Goal: Obtain resource: Download file/media

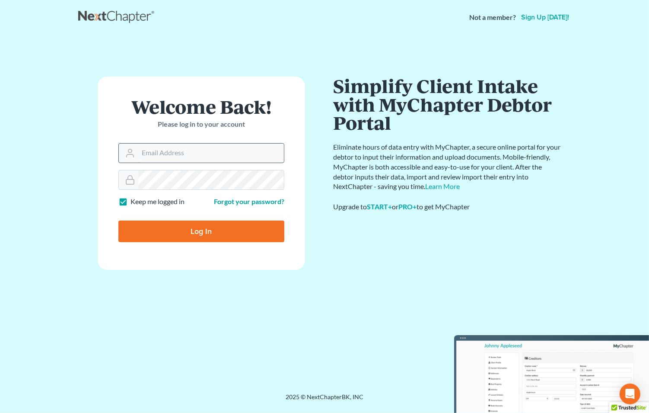
click at [210, 150] on input "Email Address" at bounding box center [211, 152] width 146 height 19
type input "[EMAIL_ADDRESS][DOMAIN_NAME]"
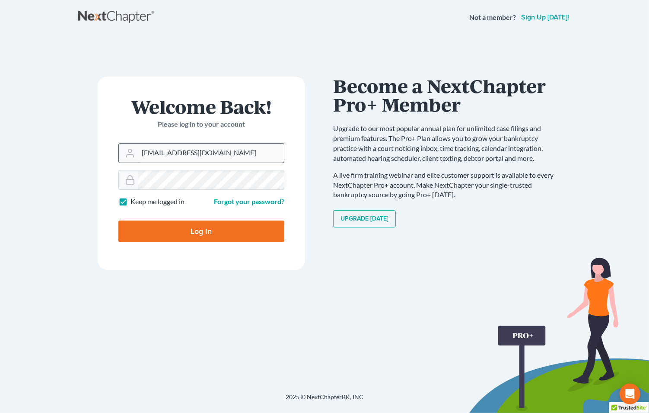
click at [118, 220] on input "Log In" at bounding box center [201, 231] width 166 height 22
type input "Thinking..."
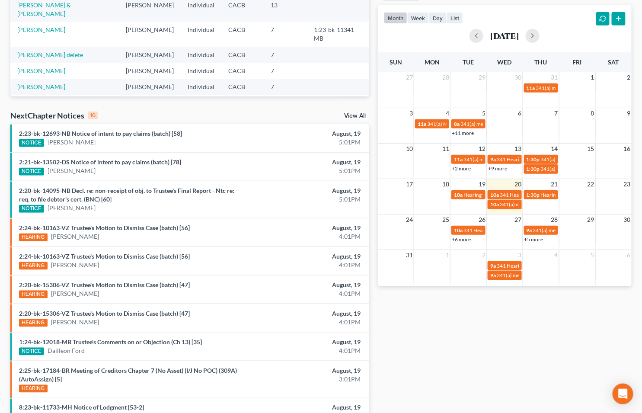
scroll to position [192, 0]
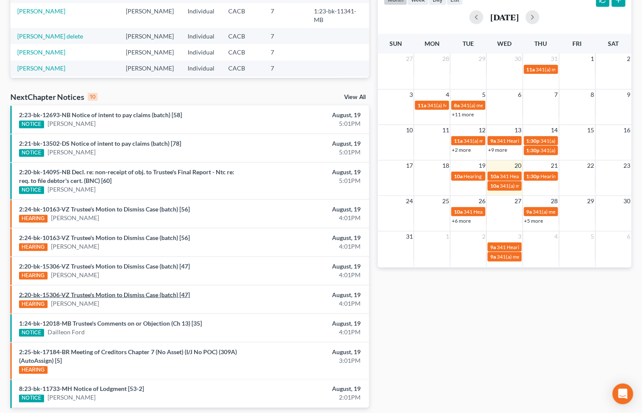
click at [109, 292] on link "2:20-bk-15306-VZ Trustee's Motion to Dismiss Case (batch) [47]" at bounding box center [104, 294] width 171 height 7
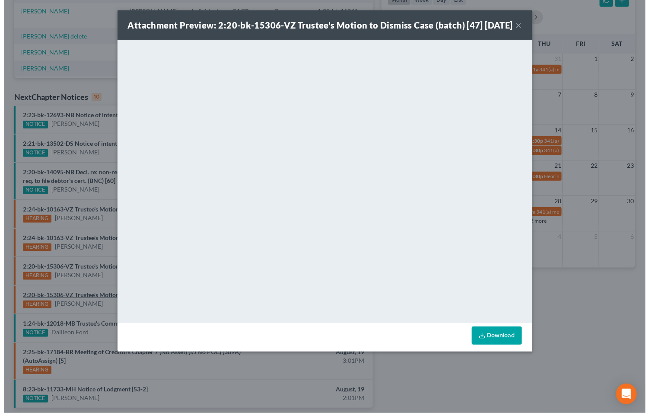
scroll to position [166, 0]
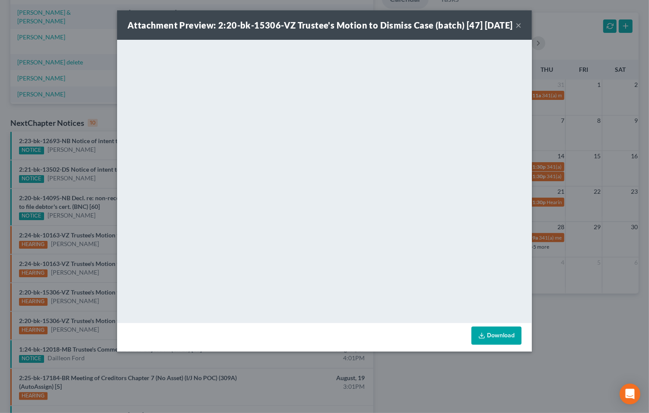
click at [504, 344] on link "Download" at bounding box center [496, 335] width 50 height 18
click at [515, 29] on button "×" at bounding box center [518, 25] width 6 height 10
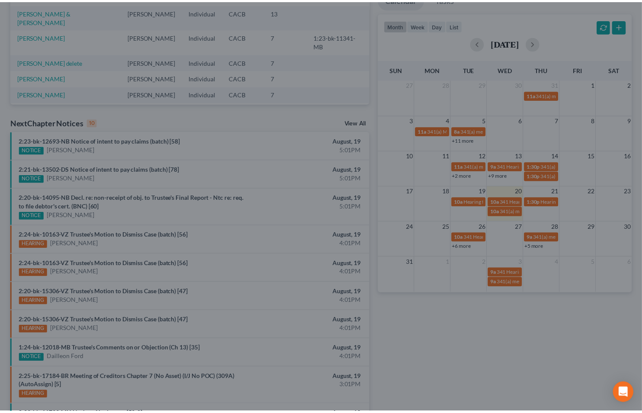
scroll to position [192, 0]
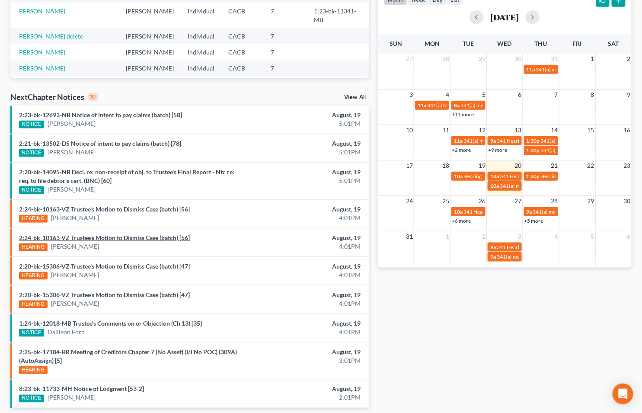
click at [104, 236] on link "2:24-bk-10163-VZ Trustee's Motion to Dismiss Case (batch) [56]" at bounding box center [104, 237] width 171 height 7
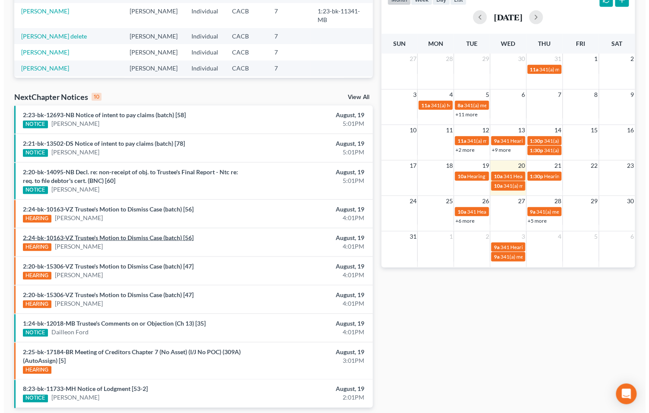
scroll to position [166, 0]
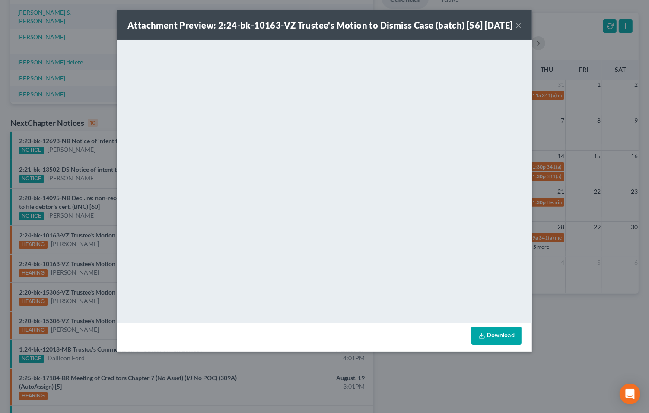
click at [499, 344] on link "Download" at bounding box center [496, 335] width 50 height 18
click at [518, 30] on button "×" at bounding box center [518, 25] width 6 height 10
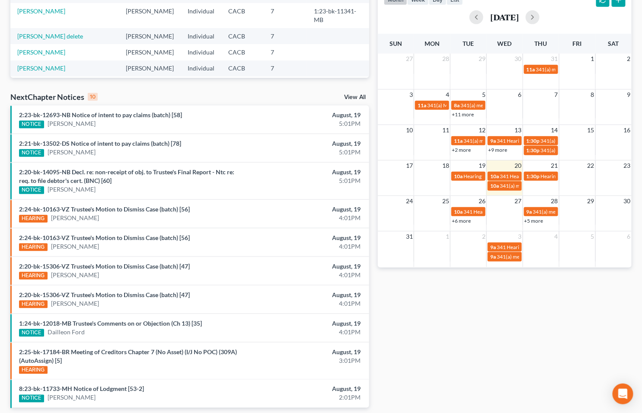
scroll to position [223, 0]
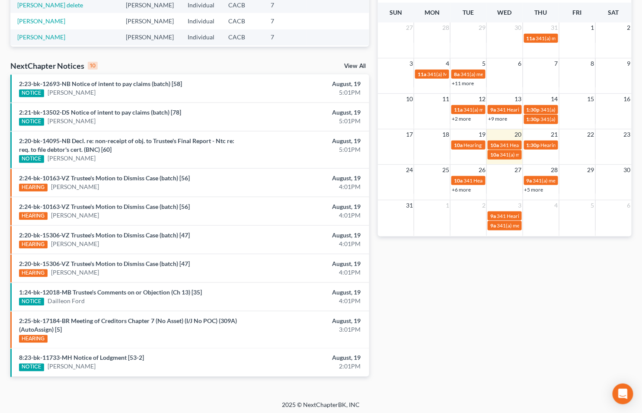
click at [353, 63] on link "View All" at bounding box center [355, 66] width 22 height 6
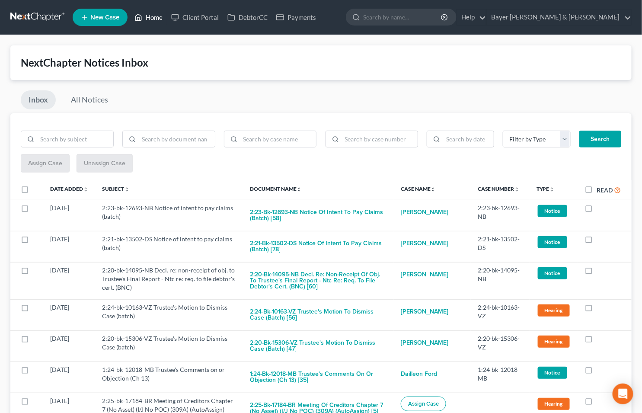
click at [157, 19] on link "Home" at bounding box center [148, 18] width 37 height 16
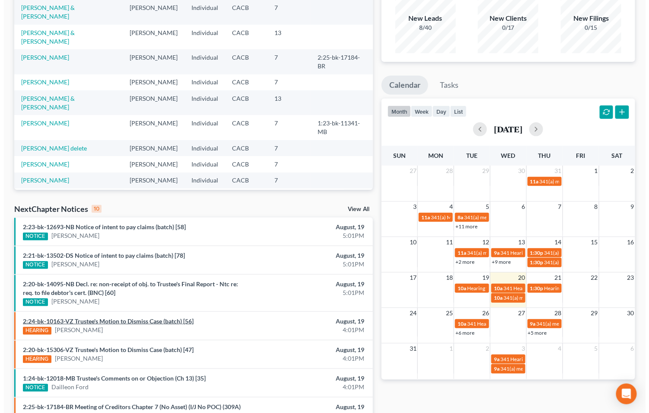
scroll to position [96, 0]
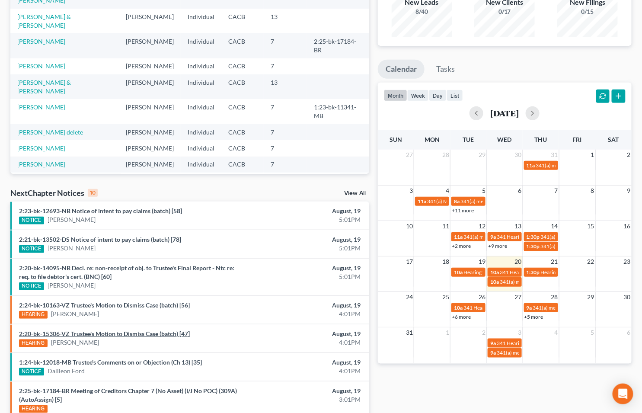
click at [62, 330] on link "2:20-bk-15306-VZ Trustee's Motion to Dismiss Case (batch) [47]" at bounding box center [104, 333] width 171 height 7
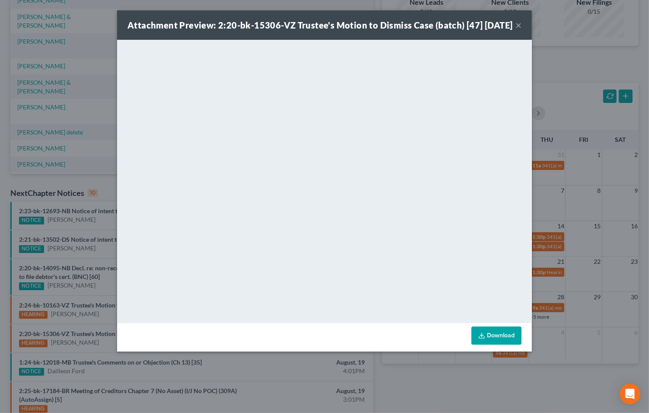
click at [516, 30] on button "×" at bounding box center [518, 25] width 6 height 10
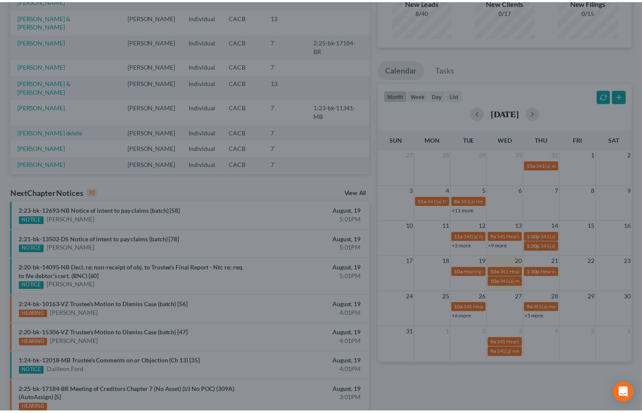
scroll to position [105, 0]
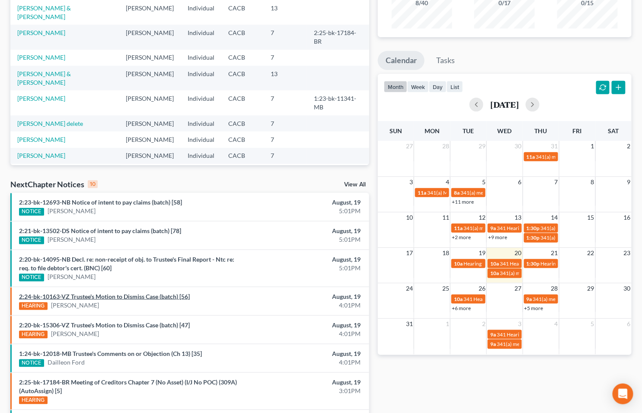
click at [71, 294] on link "2:24-bk-10163-VZ Trustee's Motion to Dismiss Case (batch) [56]" at bounding box center [104, 295] width 171 height 7
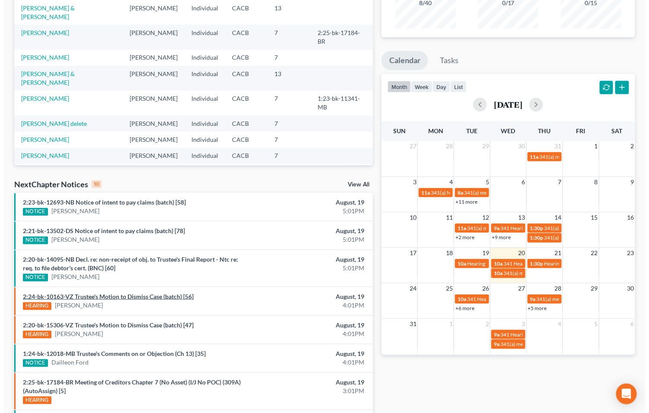
scroll to position [96, 0]
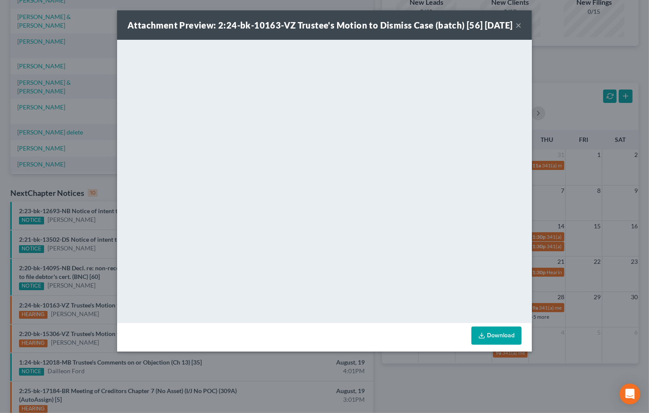
click at [519, 30] on button "×" at bounding box center [518, 25] width 6 height 10
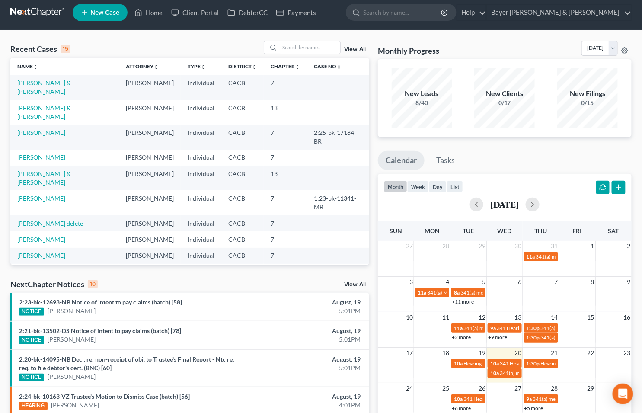
scroll to position [0, 0]
